Goal: Task Accomplishment & Management: Use online tool/utility

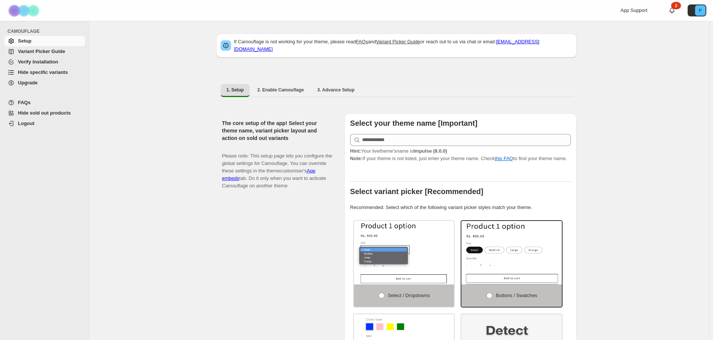
select select "******"
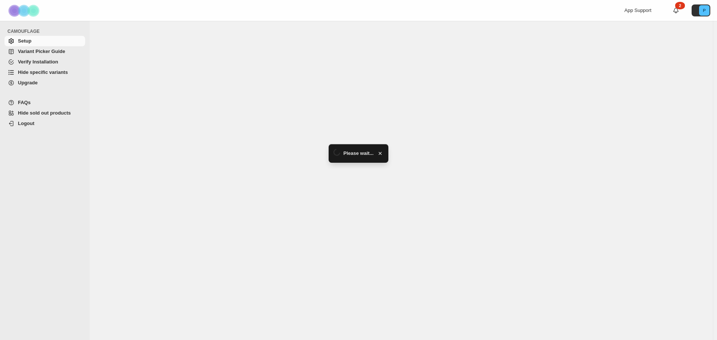
select select "******"
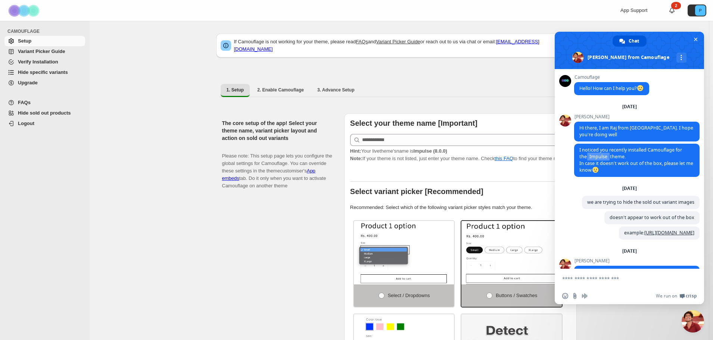
scroll to position [130, 0]
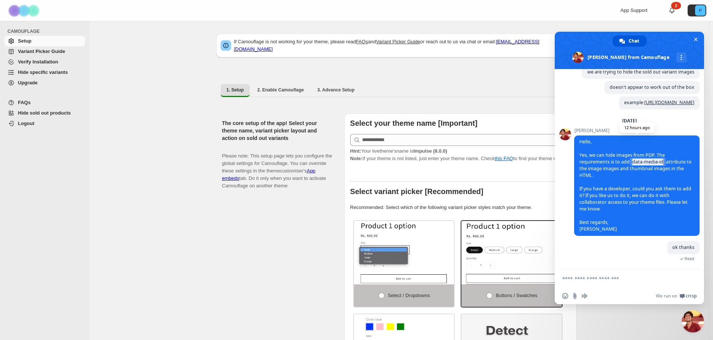
drag, startPoint x: 650, startPoint y: 175, endPoint x: 615, endPoint y: 175, distance: 34.4
click at [630, 166] on span "data-media-id" at bounding box center [647, 162] width 35 height 8
copy span "data-media-id"
click at [222, 226] on div "The core setup of the app! Select your theme name, variant picker layout and ac…" at bounding box center [396, 266] width 361 height 316
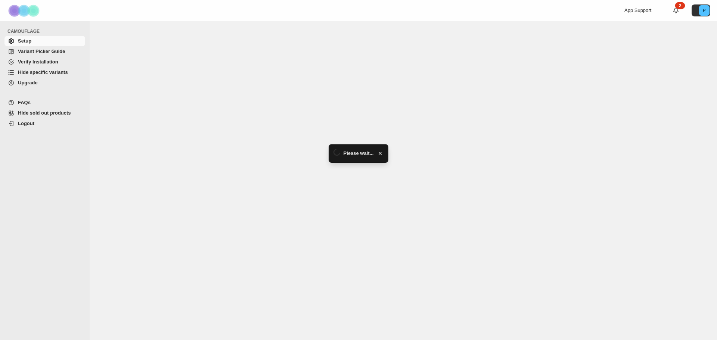
select select "******"
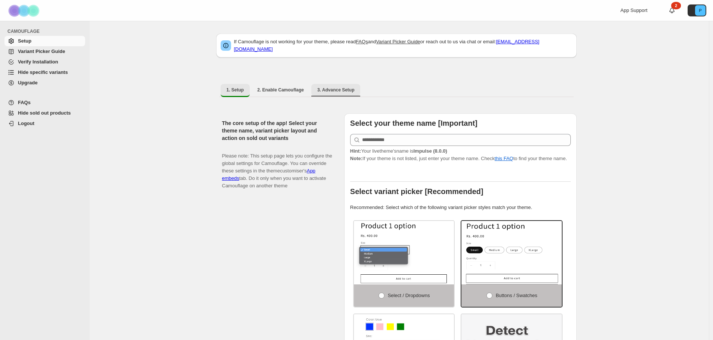
click at [340, 87] on span "3. Advance Setup" at bounding box center [335, 90] width 37 height 6
select select "******"
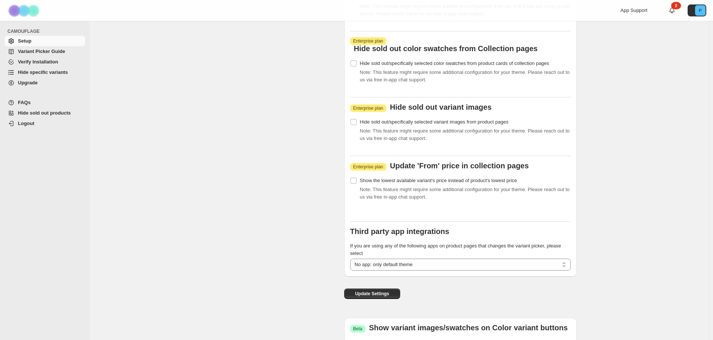
scroll to position [871, 0]
click at [376, 293] on span "Update Settings" at bounding box center [372, 293] width 34 height 6
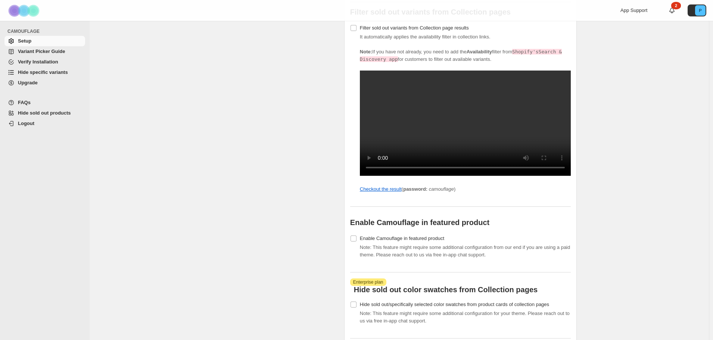
scroll to position [560, 0]
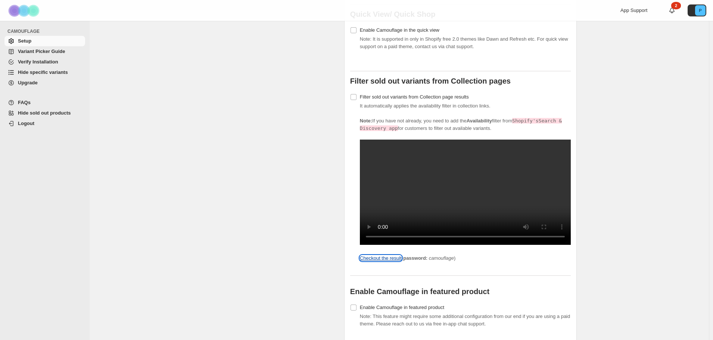
click at [395, 261] on link "Checkout the result" at bounding box center [381, 258] width 42 height 6
drag, startPoint x: 453, startPoint y: 270, endPoint x: 431, endPoint y: 268, distance: 22.9
click at [431, 261] on icon "camouflage" at bounding box center [441, 258] width 25 height 6
click at [459, 262] on p "Checkout the result ( password: camouflage )" at bounding box center [465, 258] width 211 height 7
drag, startPoint x: 454, startPoint y: 267, endPoint x: 431, endPoint y: 267, distance: 23.1
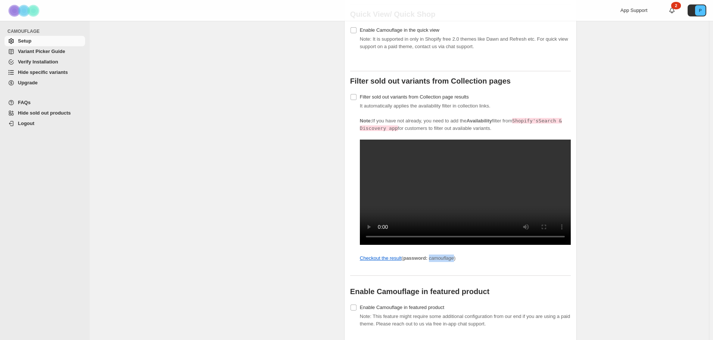
click at [431, 261] on icon "camouflage" at bounding box center [441, 258] width 25 height 6
copy icon "camouflage"
click at [77, 238] on div "CAMOUFLAGE Setup Variant Picker Guide Verify Installation Hide specific variant…" at bounding box center [45, 180] width 90 height 319
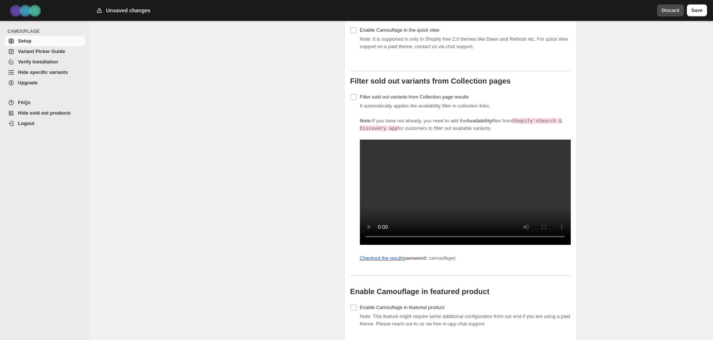
click at [672, 14] on span "Discard" at bounding box center [671, 10] width 18 height 7
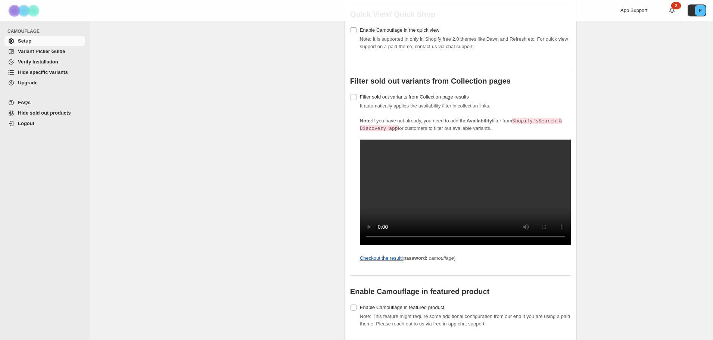
click at [198, 209] on div "If Camouflage is not working for your theme, please read FAQs and Variant Picke…" at bounding box center [399, 86] width 619 height 1250
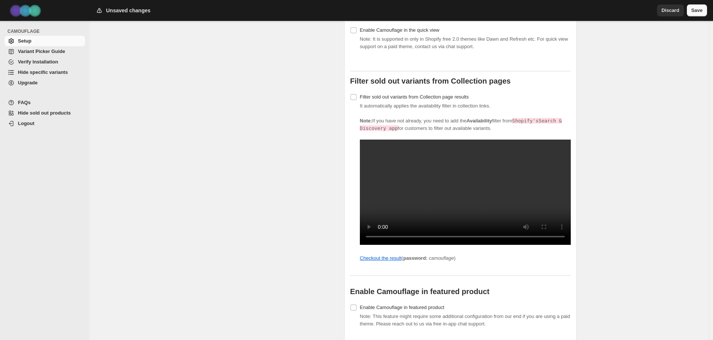
click at [703, 8] on button "Save" at bounding box center [697, 10] width 20 height 12
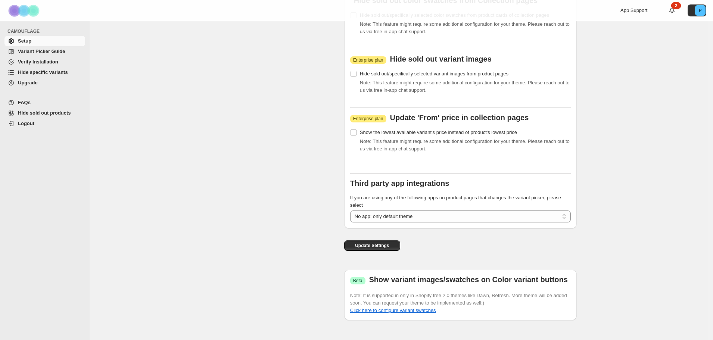
scroll to position [933, 0]
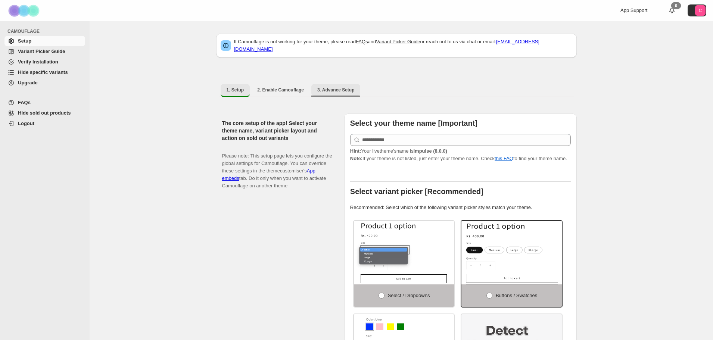
click at [339, 87] on span "3. Advance Setup" at bounding box center [335, 90] width 37 height 6
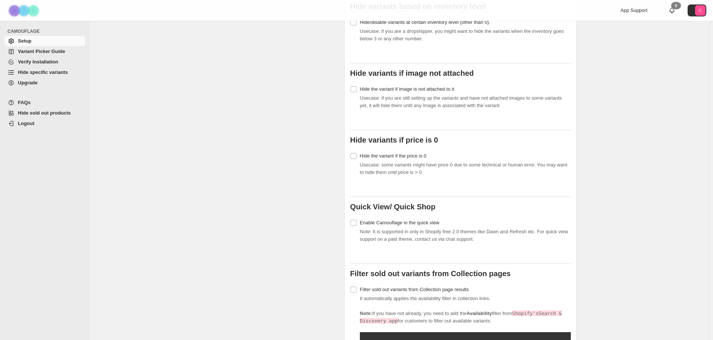
scroll to position [373, 0]
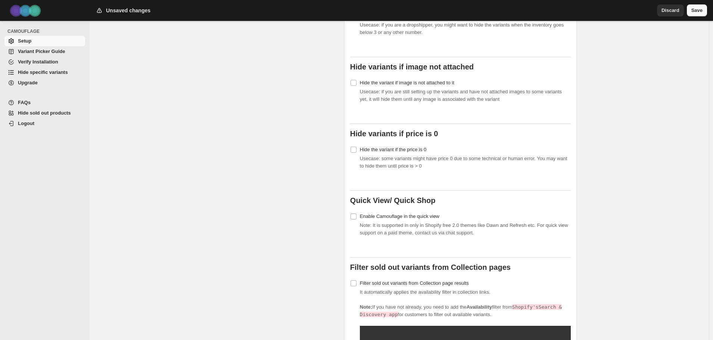
click at [693, 8] on span "Save" at bounding box center [697, 10] width 11 height 7
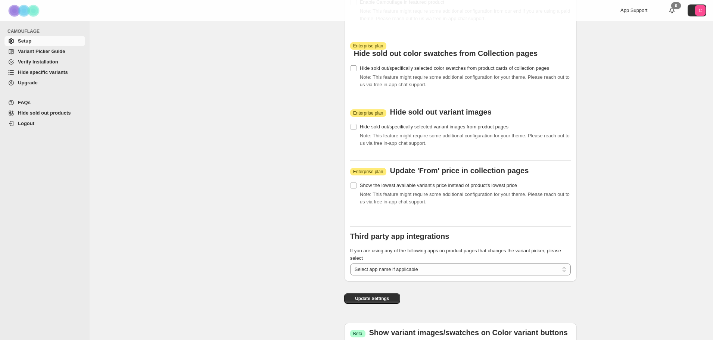
scroll to position [871, 0]
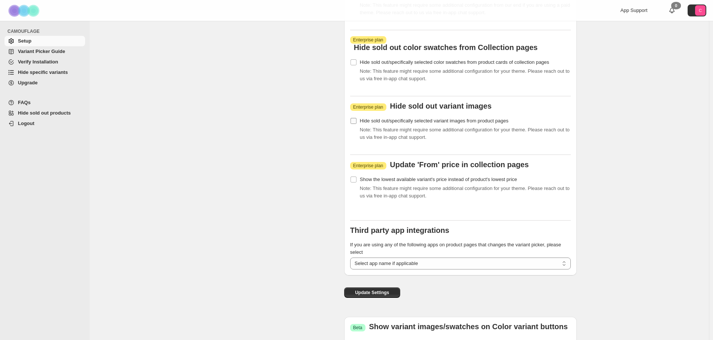
click at [356, 126] on label "Hide sold out/specifically selected variant images from product pages" at bounding box center [429, 121] width 158 height 10
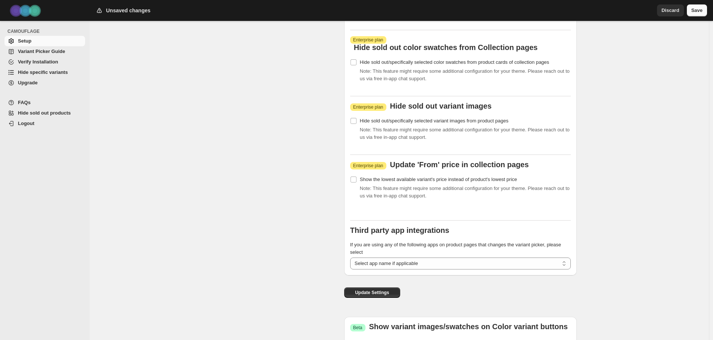
click at [693, 14] on span "Save" at bounding box center [697, 10] width 11 height 7
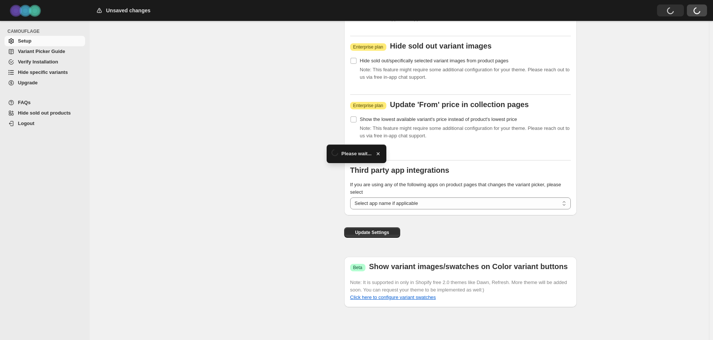
scroll to position [0, 0]
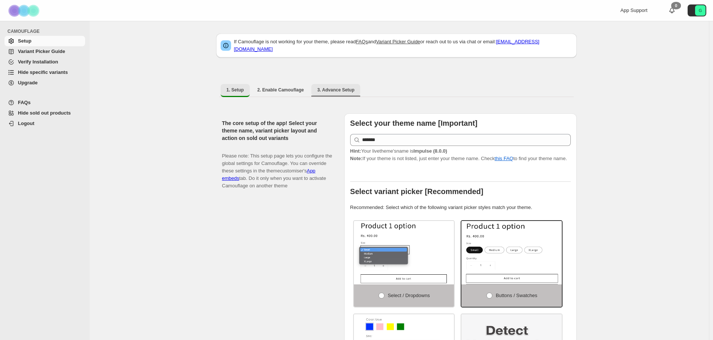
click at [332, 84] on button "3. Advance Setup" at bounding box center [335, 90] width 49 height 12
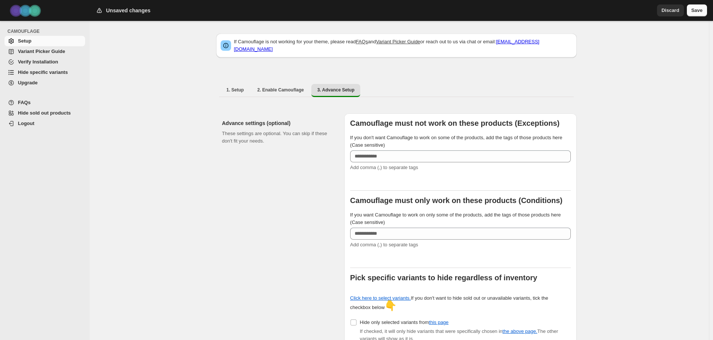
click at [701, 13] on span "Save" at bounding box center [697, 10] width 11 height 7
click at [49, 49] on span "Variant Picker Guide" at bounding box center [41, 52] width 47 height 6
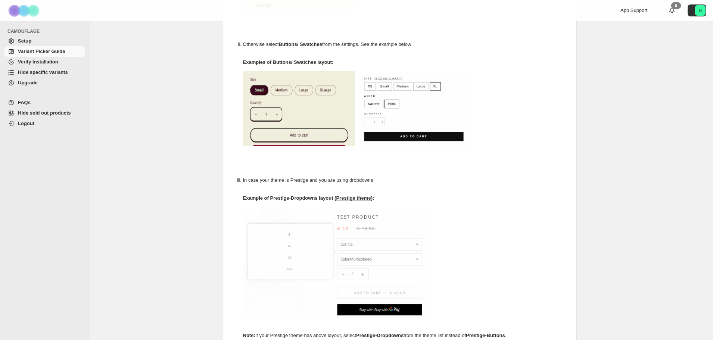
scroll to position [373, 0]
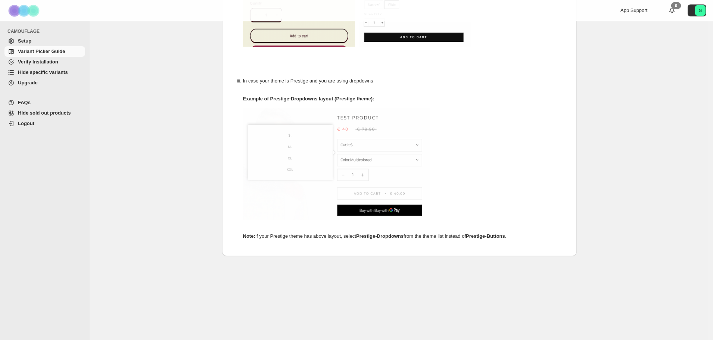
click at [37, 64] on span "Verify Installation" at bounding box center [38, 62] width 40 height 6
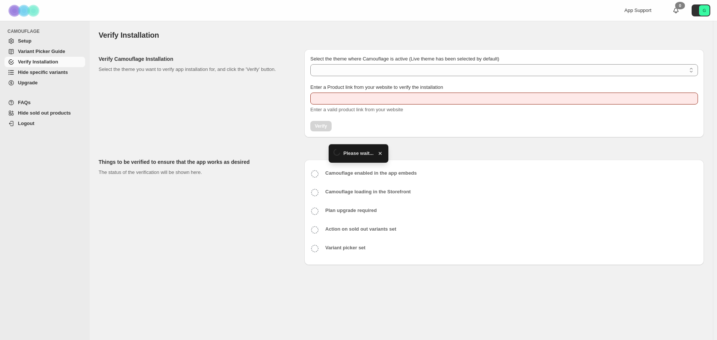
type input "**********"
select select "**********"
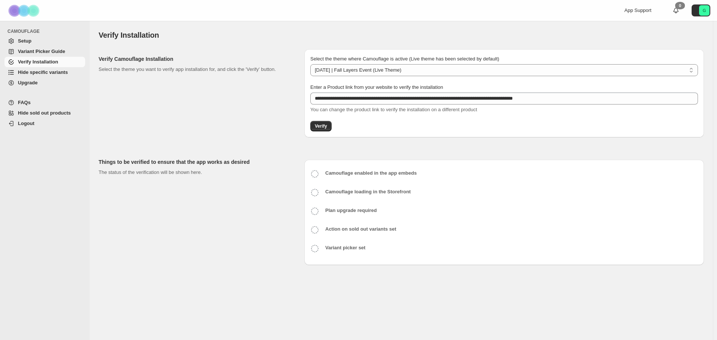
click at [177, 145] on div "**********" at bounding box center [401, 161] width 605 height 237
click at [47, 75] on span "Hide specific variants" at bounding box center [43, 72] width 50 height 6
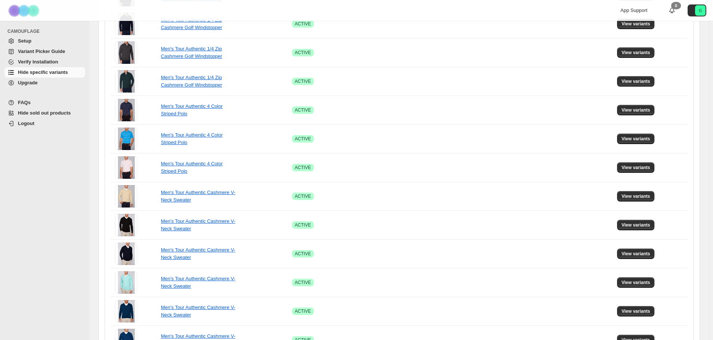
scroll to position [456, 0]
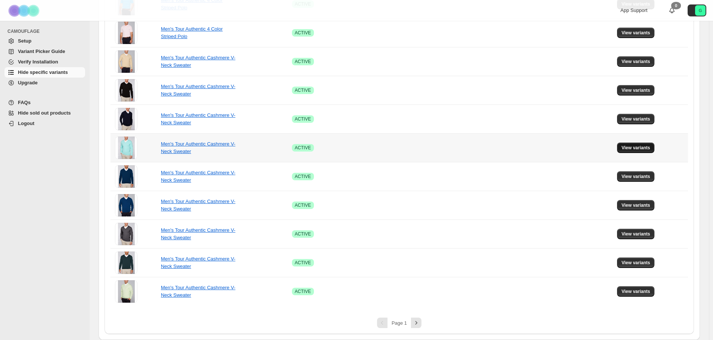
click at [645, 146] on span "View variants" at bounding box center [636, 148] width 29 height 6
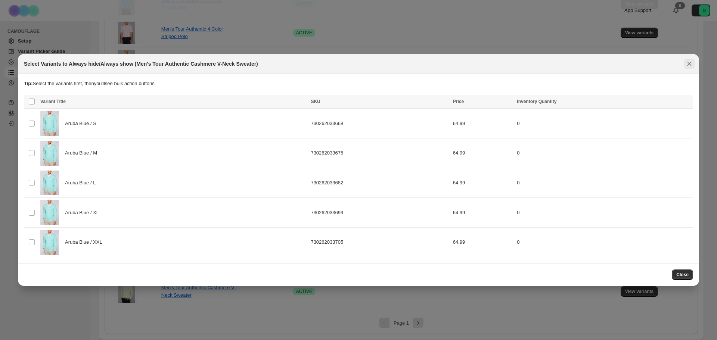
click at [690, 59] on button "Close" at bounding box center [689, 64] width 10 height 10
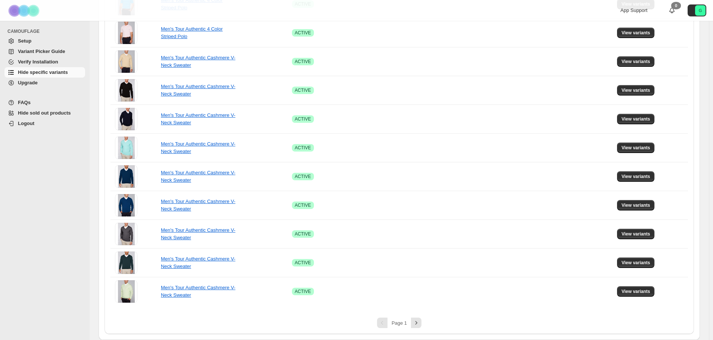
click at [38, 43] on span "Setup" at bounding box center [51, 40] width 66 height 7
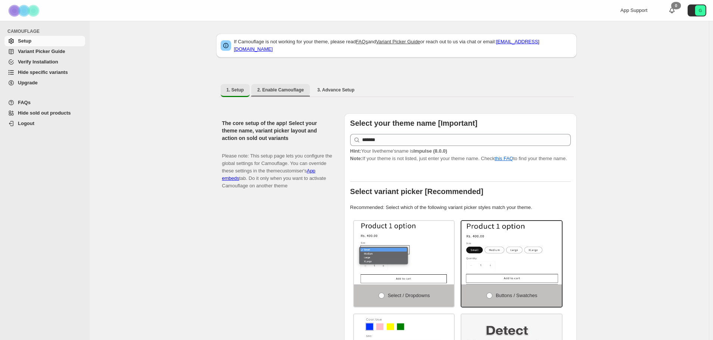
click at [282, 84] on button "2. Enable Camouflage" at bounding box center [280, 90] width 59 height 12
select select "**********"
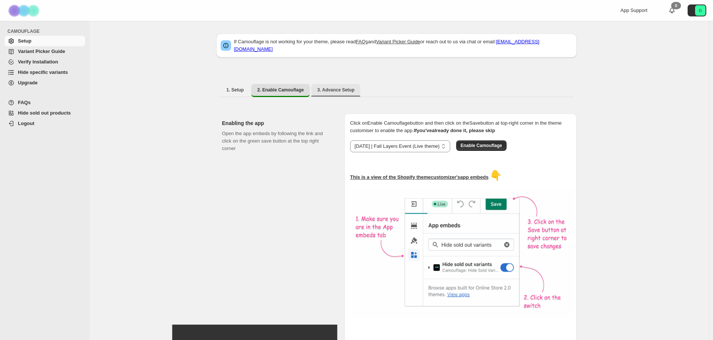
click at [322, 84] on button "3. Advance Setup" at bounding box center [335, 90] width 49 height 12
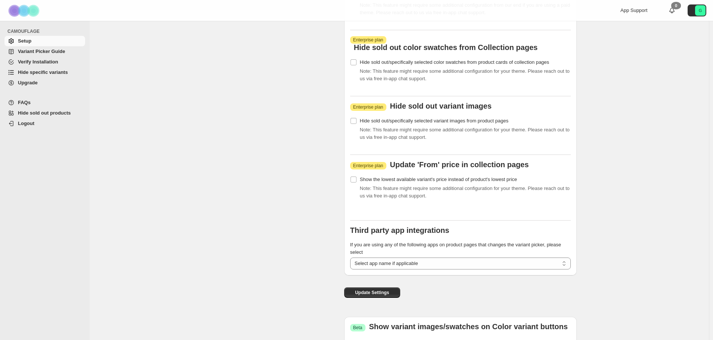
scroll to position [933, 0]
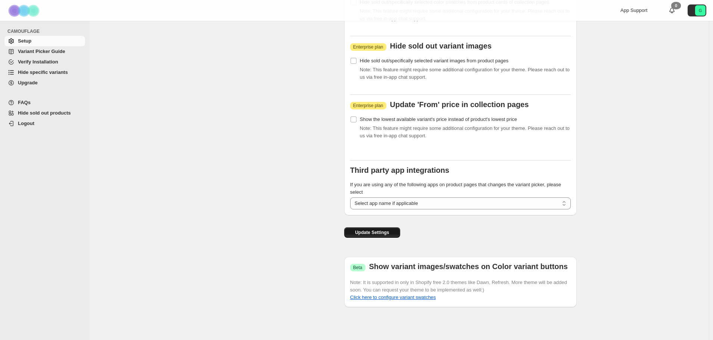
click at [388, 236] on button "Update Settings" at bounding box center [372, 232] width 56 height 10
